Goal: Information Seeking & Learning: Find specific fact

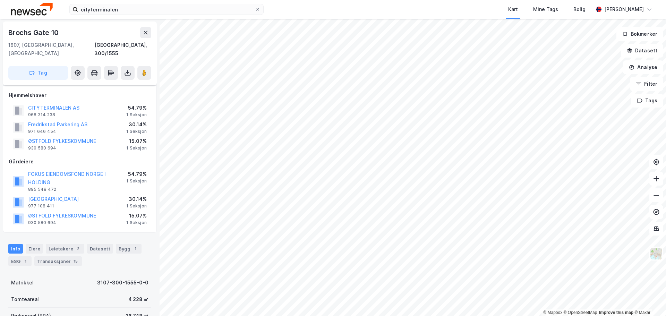
scroll to position [61, 0]
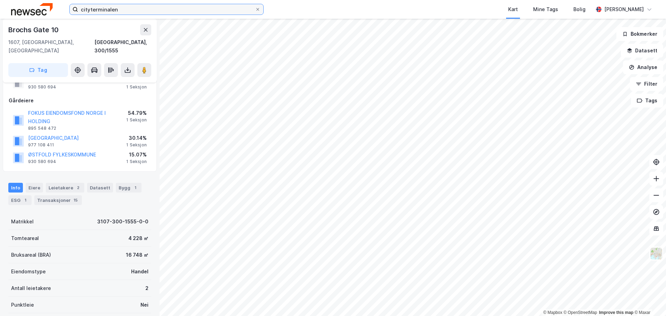
click at [171, 9] on input "cityterminalen" at bounding box center [166, 9] width 177 height 10
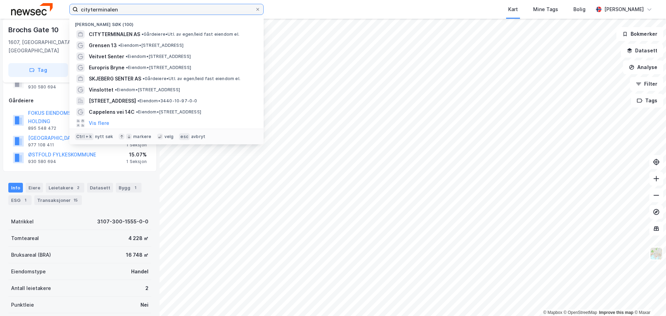
click at [171, 9] on input "cityterminalen" at bounding box center [166, 9] width 177 height 10
click at [177, 10] on input "cityterminalen" at bounding box center [166, 9] width 177 height 10
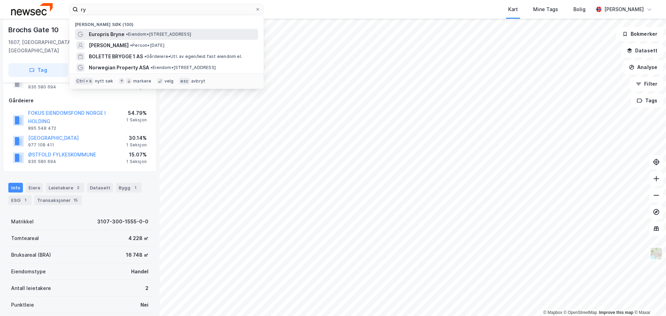
click at [180, 32] on span "• Eiendom • Reevegen 13, 4340 Bryne" at bounding box center [158, 35] width 65 height 6
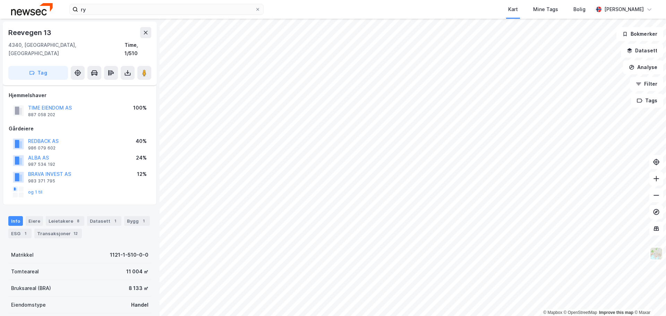
scroll to position [61, 0]
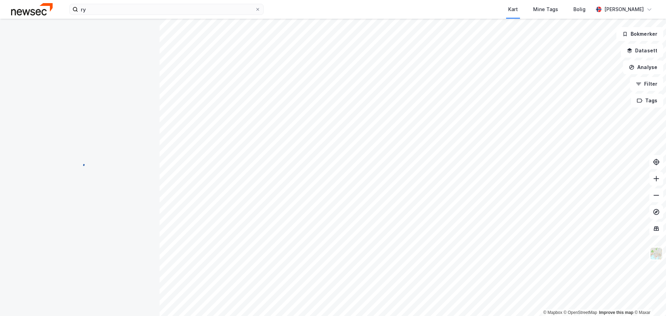
scroll to position [1, 0]
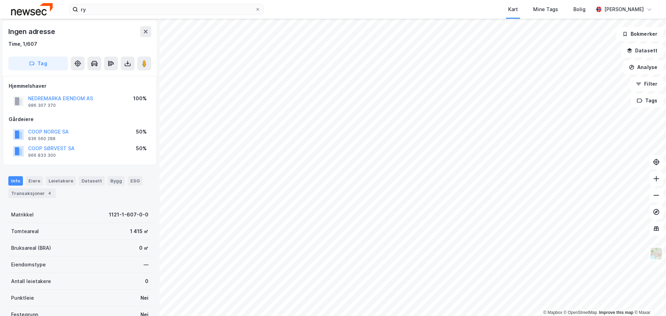
scroll to position [1, 0]
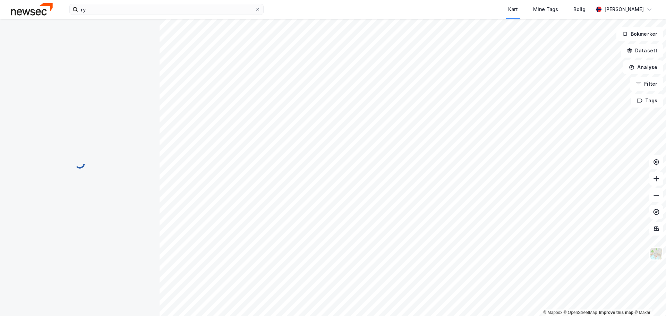
scroll to position [1, 0]
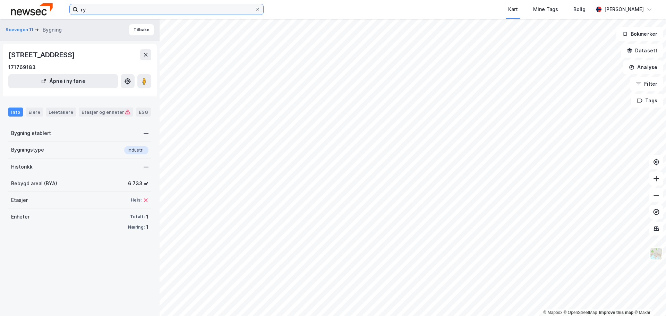
click at [181, 14] on input "ry" at bounding box center [166, 9] width 177 height 10
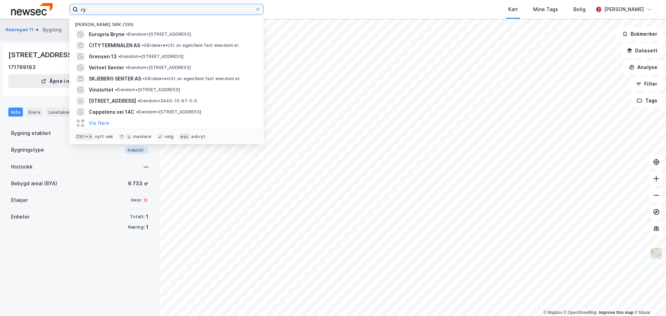
click at [181, 14] on input "ry" at bounding box center [166, 9] width 177 height 10
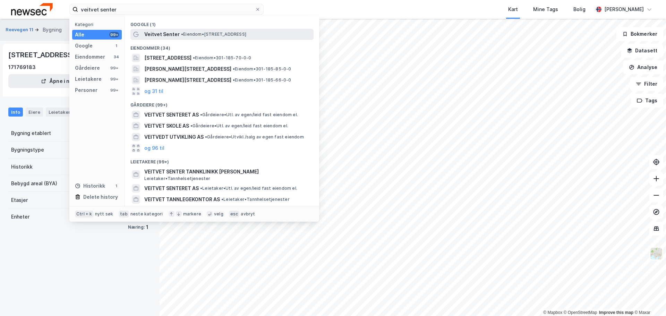
click at [186, 37] on span "• Eiendom • [STREET_ADDRESS]" at bounding box center [213, 35] width 65 height 6
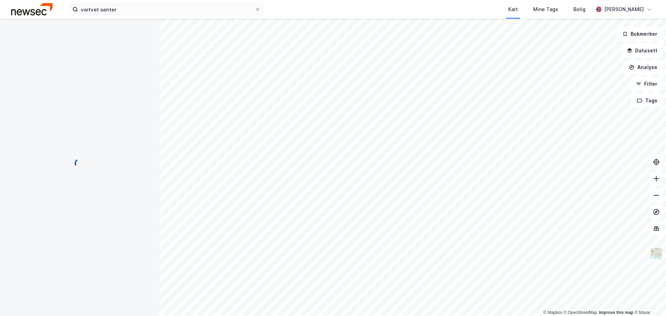
scroll to position [1, 0]
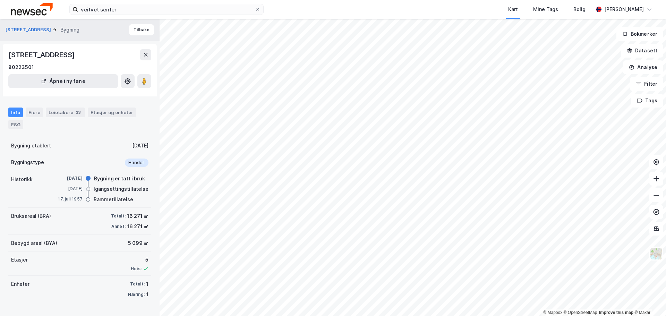
click at [105, 221] on div "Bruksareal (BRA) Totalt: 16 271 ㎡ Annet: 16 271 ㎡" at bounding box center [79, 221] width 143 height 27
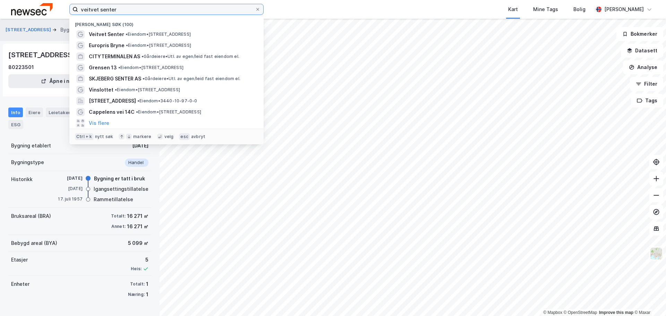
click at [112, 10] on input "veitvet senter" at bounding box center [166, 9] width 177 height 10
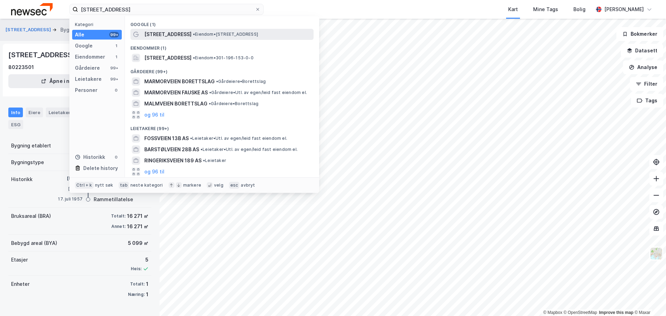
click at [193, 35] on span "• Eiendom • [STREET_ADDRESS]" at bounding box center [225, 35] width 65 height 6
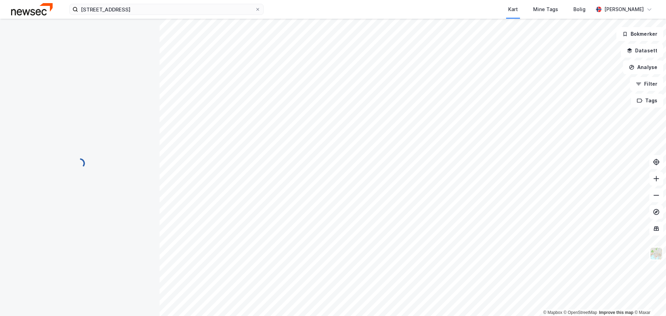
scroll to position [1, 0]
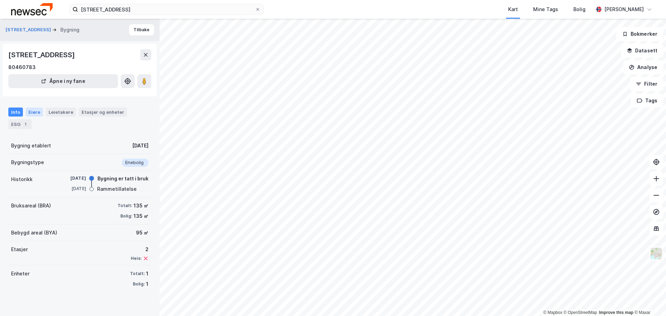
click at [36, 115] on div "Eiere" at bounding box center [34, 112] width 17 height 9
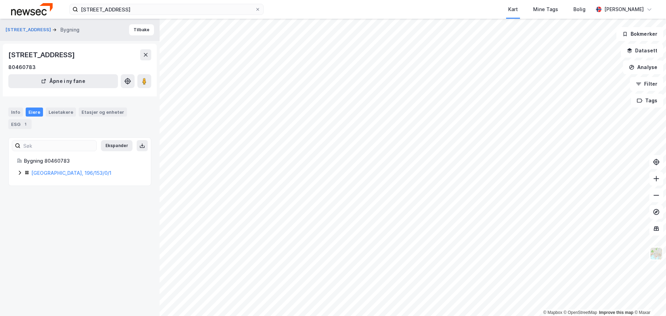
click at [18, 172] on icon at bounding box center [20, 173] width 6 height 6
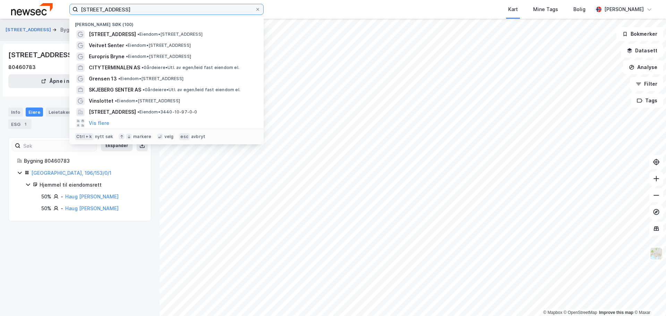
click at [113, 13] on input "[STREET_ADDRESS]" at bounding box center [166, 9] width 177 height 10
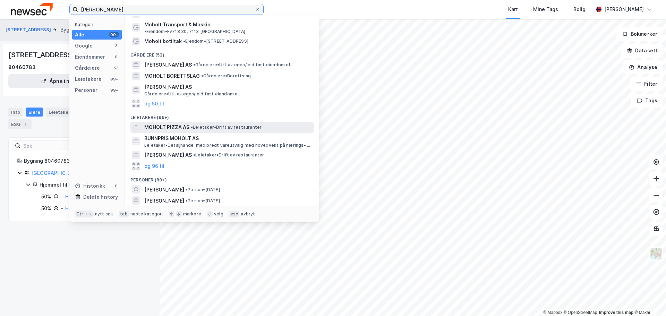
scroll to position [38, 0]
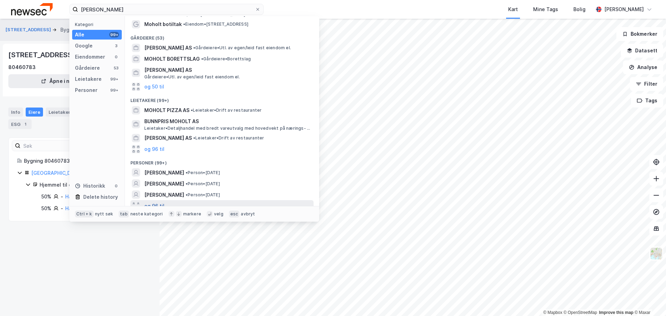
click at [162, 201] on button "og 96 til" at bounding box center [154, 205] width 20 height 8
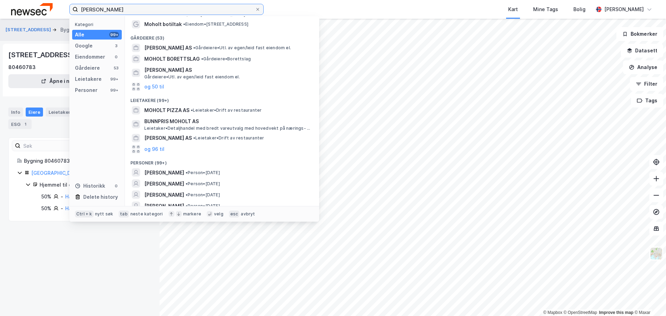
click at [92, 9] on input "[PERSON_NAME]" at bounding box center [166, 9] width 177 height 10
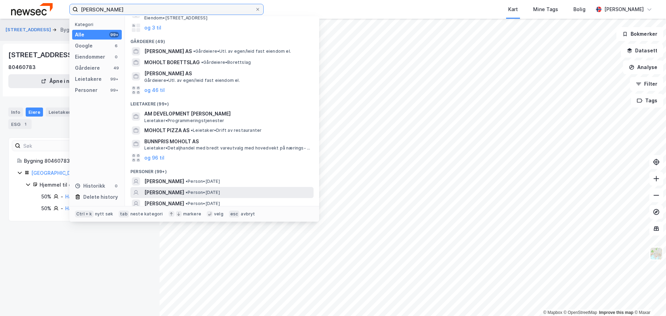
scroll to position [104, 0]
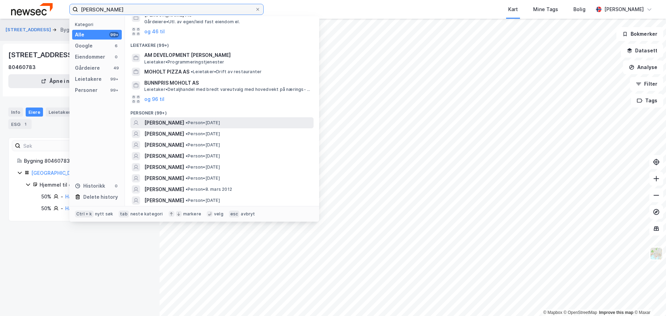
type input "[PERSON_NAME]"
click at [233, 119] on div "[PERSON_NAME] • Person • [DATE]" at bounding box center [228, 123] width 168 height 8
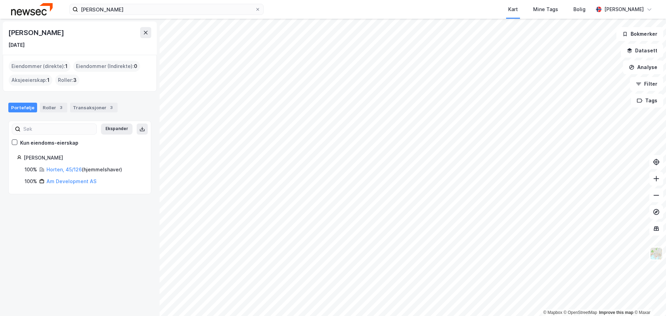
drag, startPoint x: 79, startPoint y: 35, endPoint x: 0, endPoint y: 29, distance: 78.9
click at [0, 29] on div "[PERSON_NAME] [DATE] Eiendommer (direkte) : 1 Eiendommer (Indirekte) : 0 Aksjee…" at bounding box center [80, 167] width 160 height 297
copy div "[PERSON_NAME]"
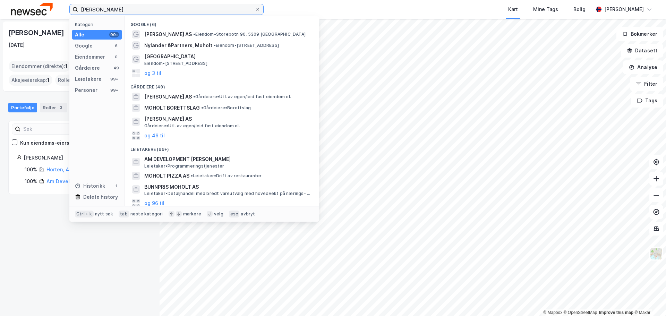
click at [144, 10] on input "[PERSON_NAME]" at bounding box center [166, 9] width 177 height 10
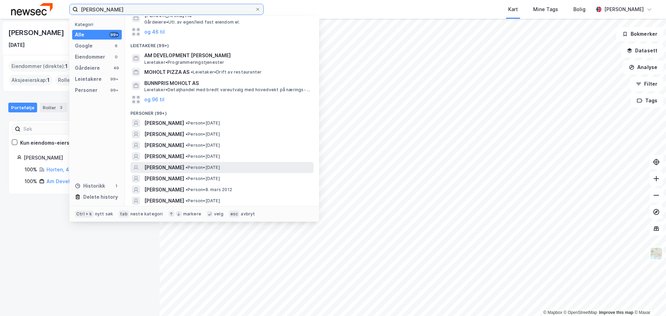
scroll to position [104, 0]
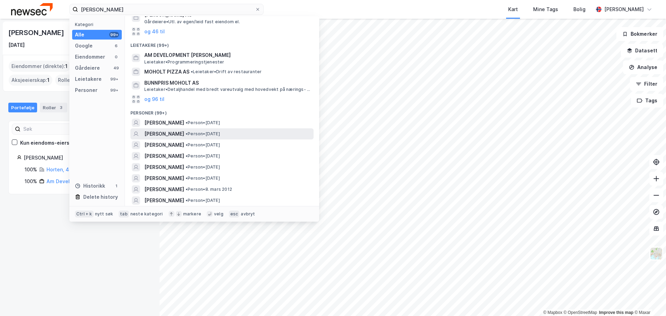
click at [220, 137] on span "• Person • [DATE]" at bounding box center [203, 134] width 34 height 6
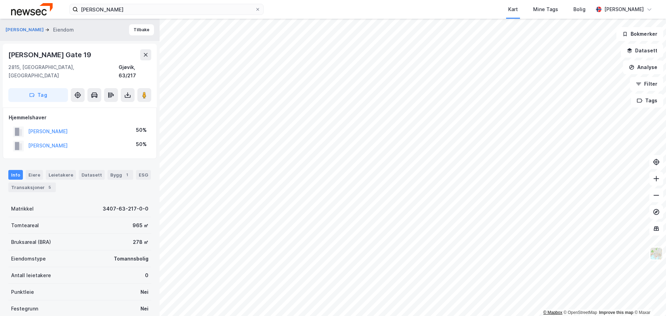
scroll to position [1, 0]
click at [28, 181] on div "Transaksjoner 5" at bounding box center [32, 186] width 48 height 10
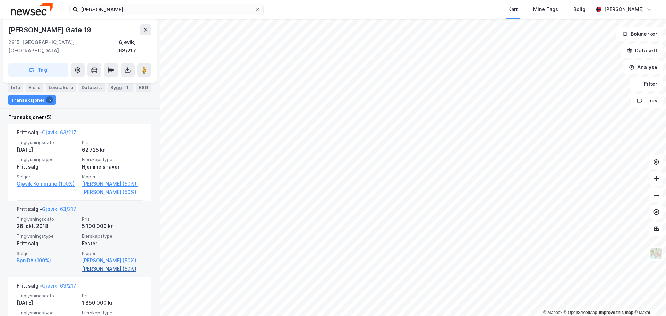
scroll to position [209, 0]
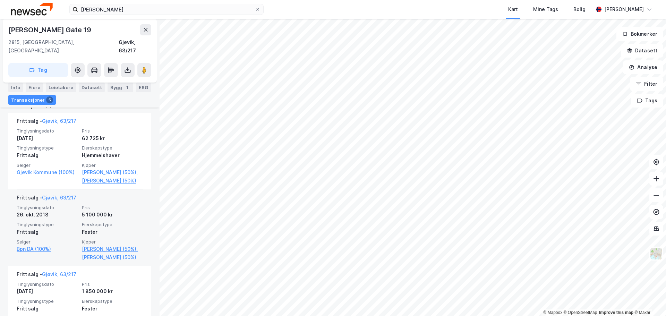
click at [110, 236] on div "Fester" at bounding box center [112, 232] width 61 height 8
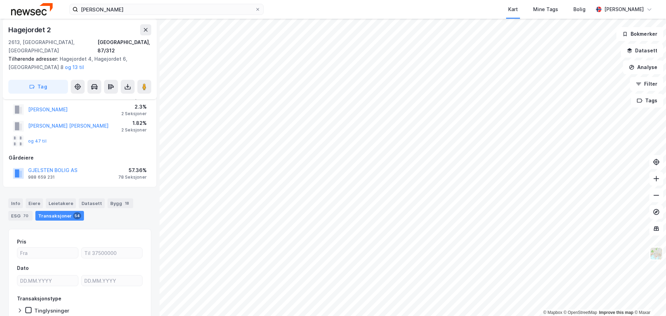
scroll to position [22, 0]
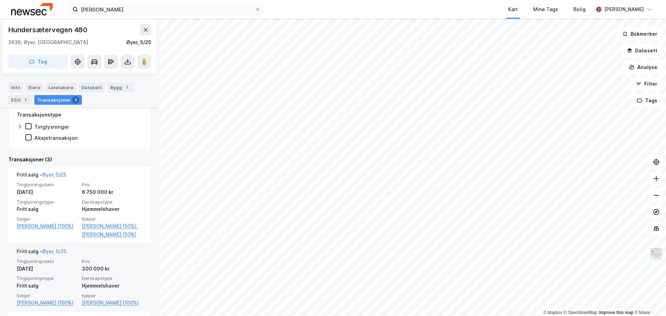
scroll to position [145, 0]
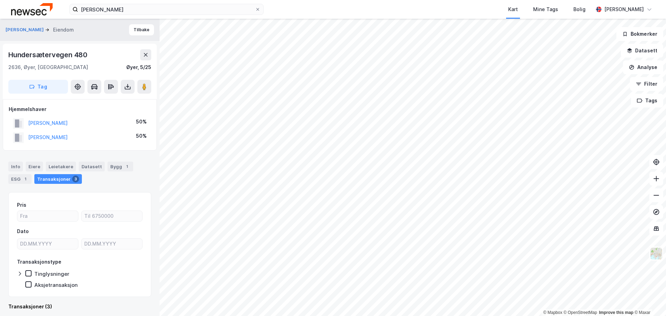
scroll to position [6, 0]
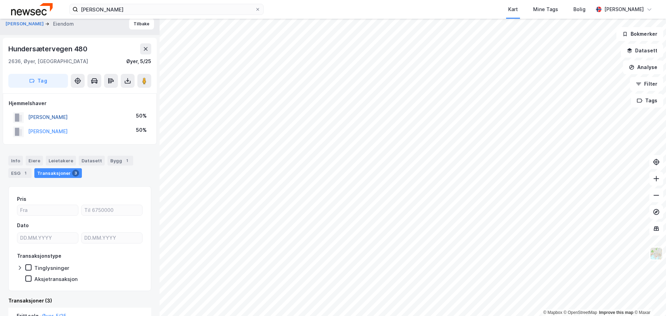
click at [0, 0] on button "[PERSON_NAME]" at bounding box center [0, 0] width 0 height 0
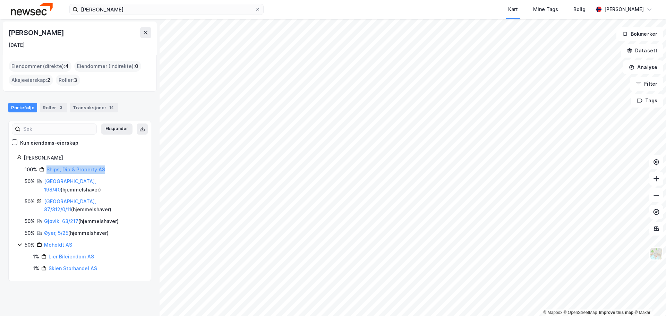
drag, startPoint x: 123, startPoint y: 167, endPoint x: 44, endPoint y: 170, distance: 78.4
click at [44, 170] on div "100% Ships, Dip & Property AS" at bounding box center [84, 169] width 118 height 8
click at [59, 182] on link "[GEOGRAPHIC_DATA], 198/40" at bounding box center [70, 185] width 52 height 14
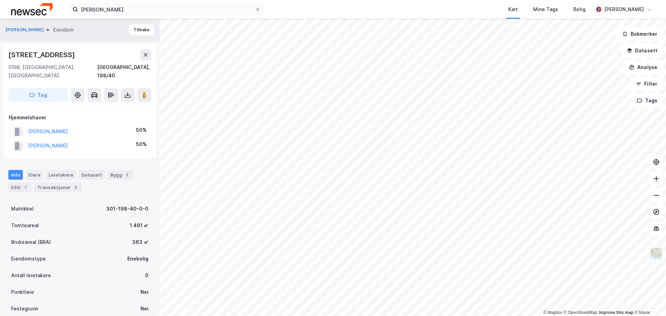
scroll to position [6, 0]
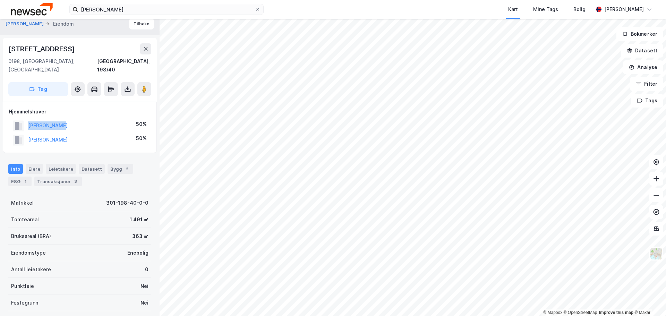
drag, startPoint x: 85, startPoint y: 119, endPoint x: 24, endPoint y: 119, distance: 60.7
click at [24, 119] on div "[PERSON_NAME] 50%" at bounding box center [80, 126] width 142 height 14
click at [65, 177] on div "Transaksjoner 3" at bounding box center [58, 182] width 48 height 10
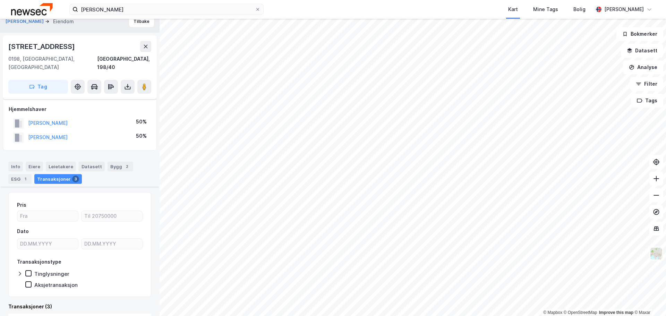
scroll to position [6, 0]
